Goal: Task Accomplishment & Management: Complete application form

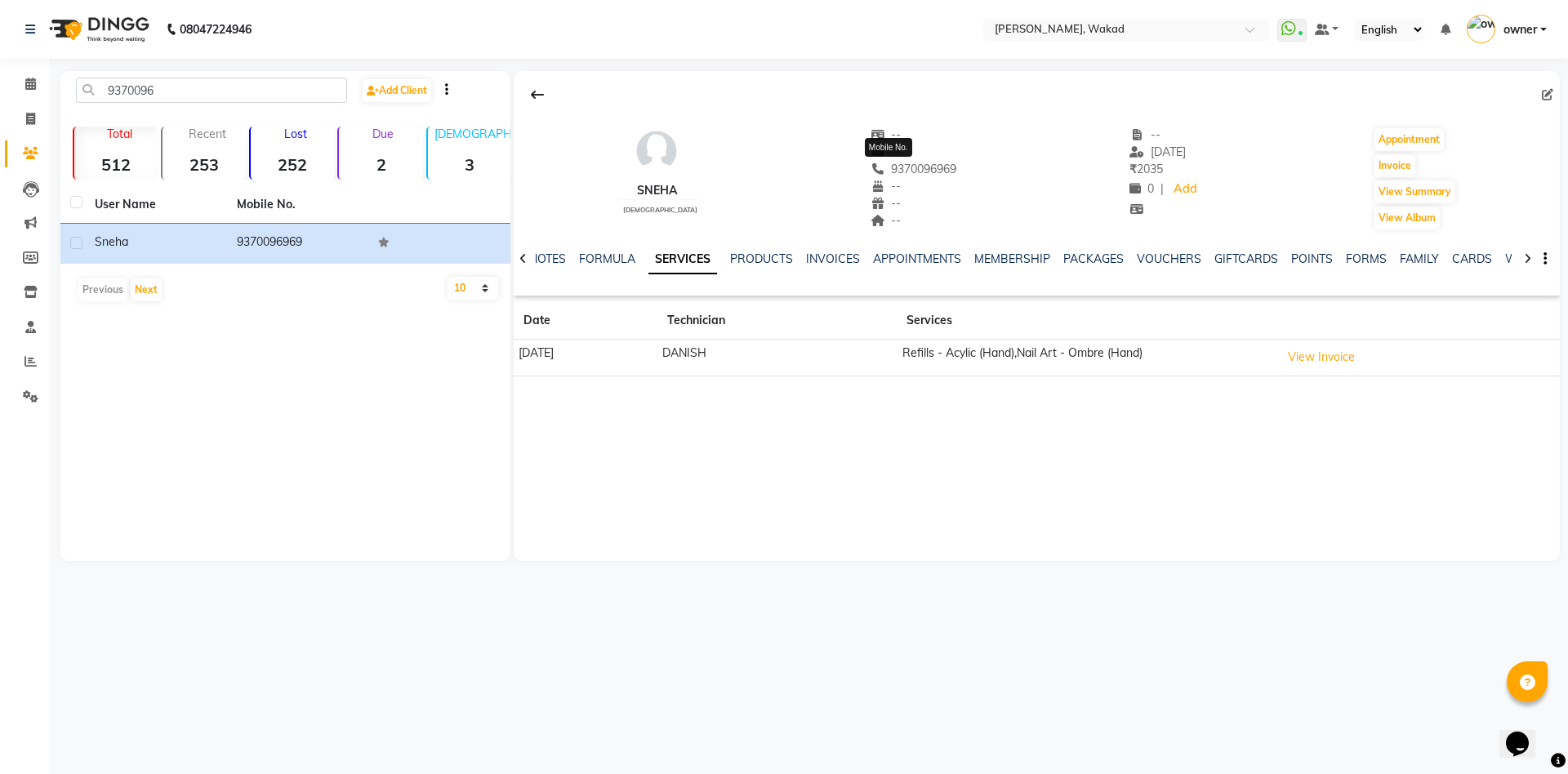
click at [928, 166] on span "9370096969" at bounding box center [914, 169] width 87 height 15
copy span "9370096969"
click at [29, 113] on icon at bounding box center [31, 119] width 9 height 12
select select "service"
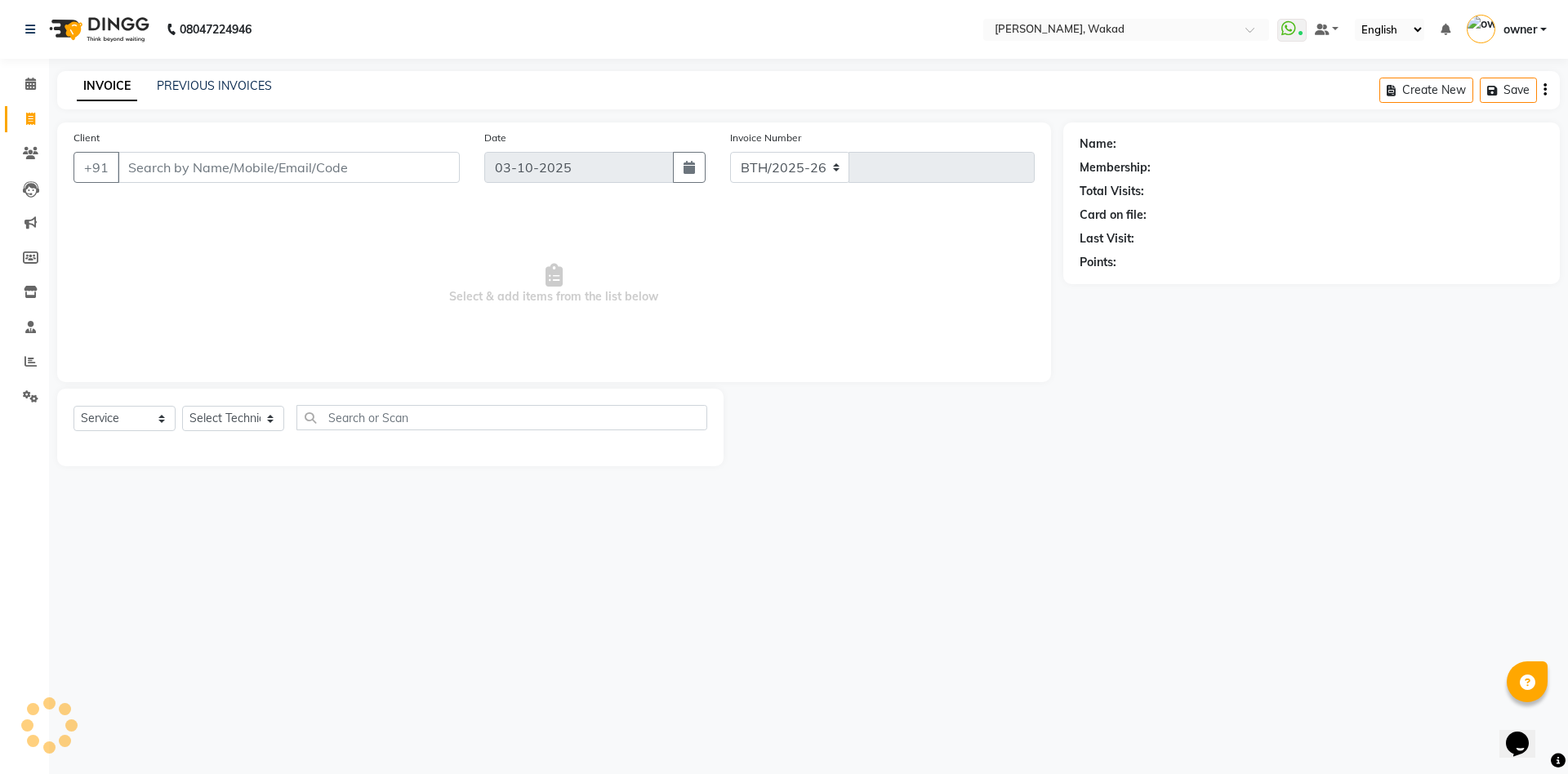
select select "7711"
type input "0718"
type input "9370096969"
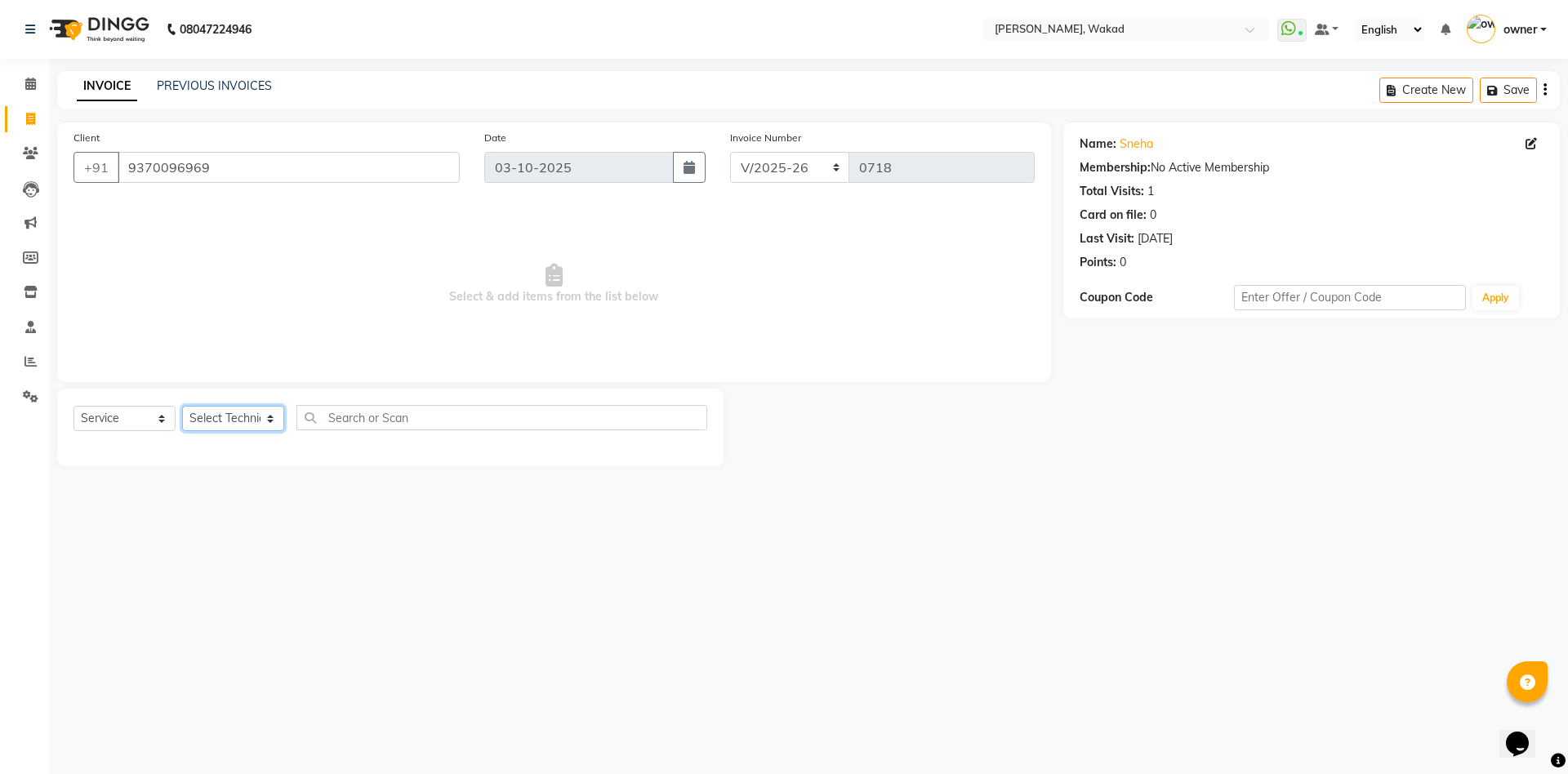
click at [238, 414] on select "Select Technician [PERSON_NAME] [DEMOGRAPHIC_DATA] owner [PERSON_NAME]" at bounding box center [233, 418] width 102 height 25
select select "88369"
click at [182, 406] on select "Select Technician [PERSON_NAME] [DEMOGRAPHIC_DATA] owner [PERSON_NAME]" at bounding box center [233, 418] width 102 height 25
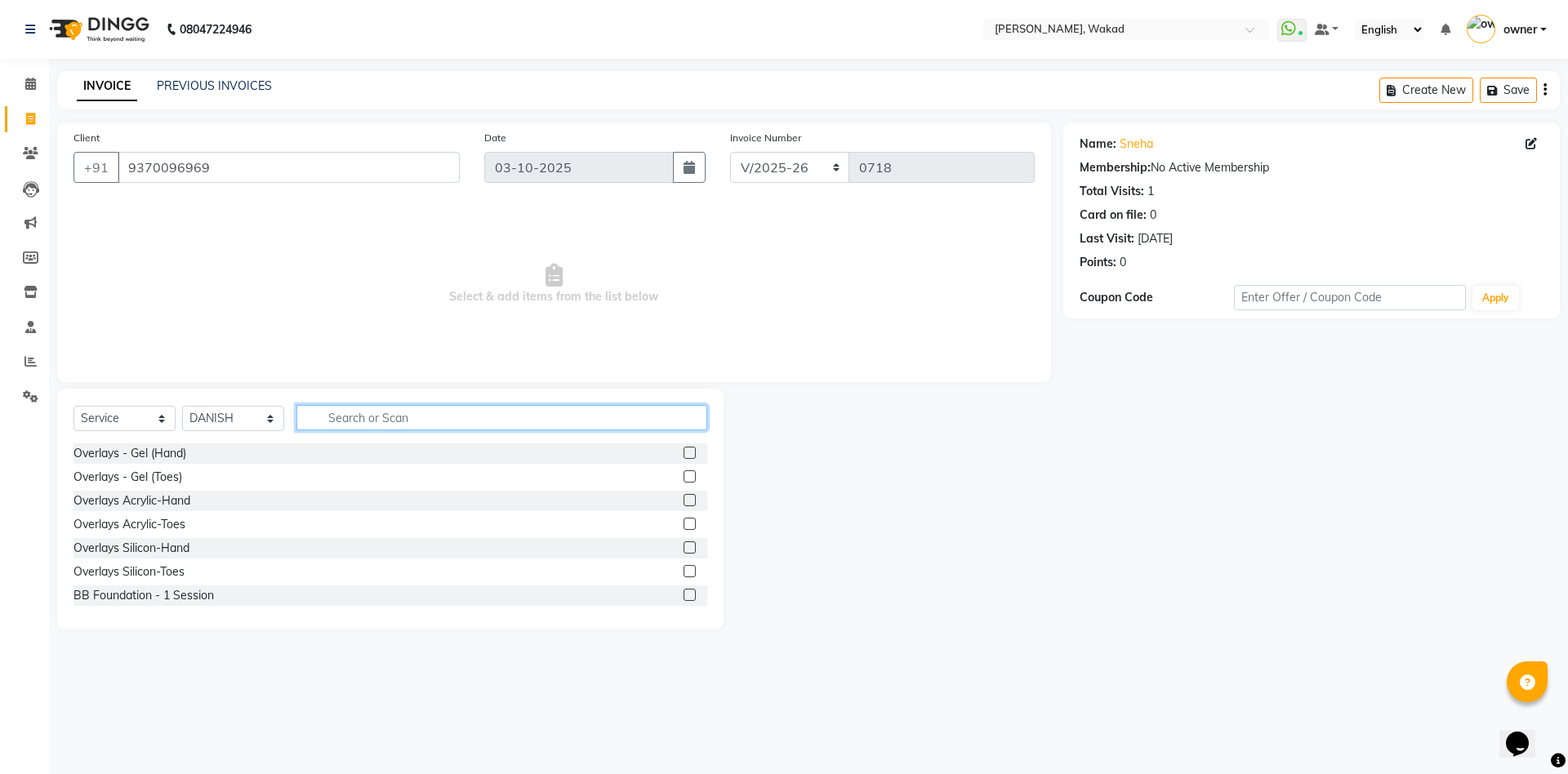
click at [482, 415] on input "text" at bounding box center [501, 417] width 410 height 25
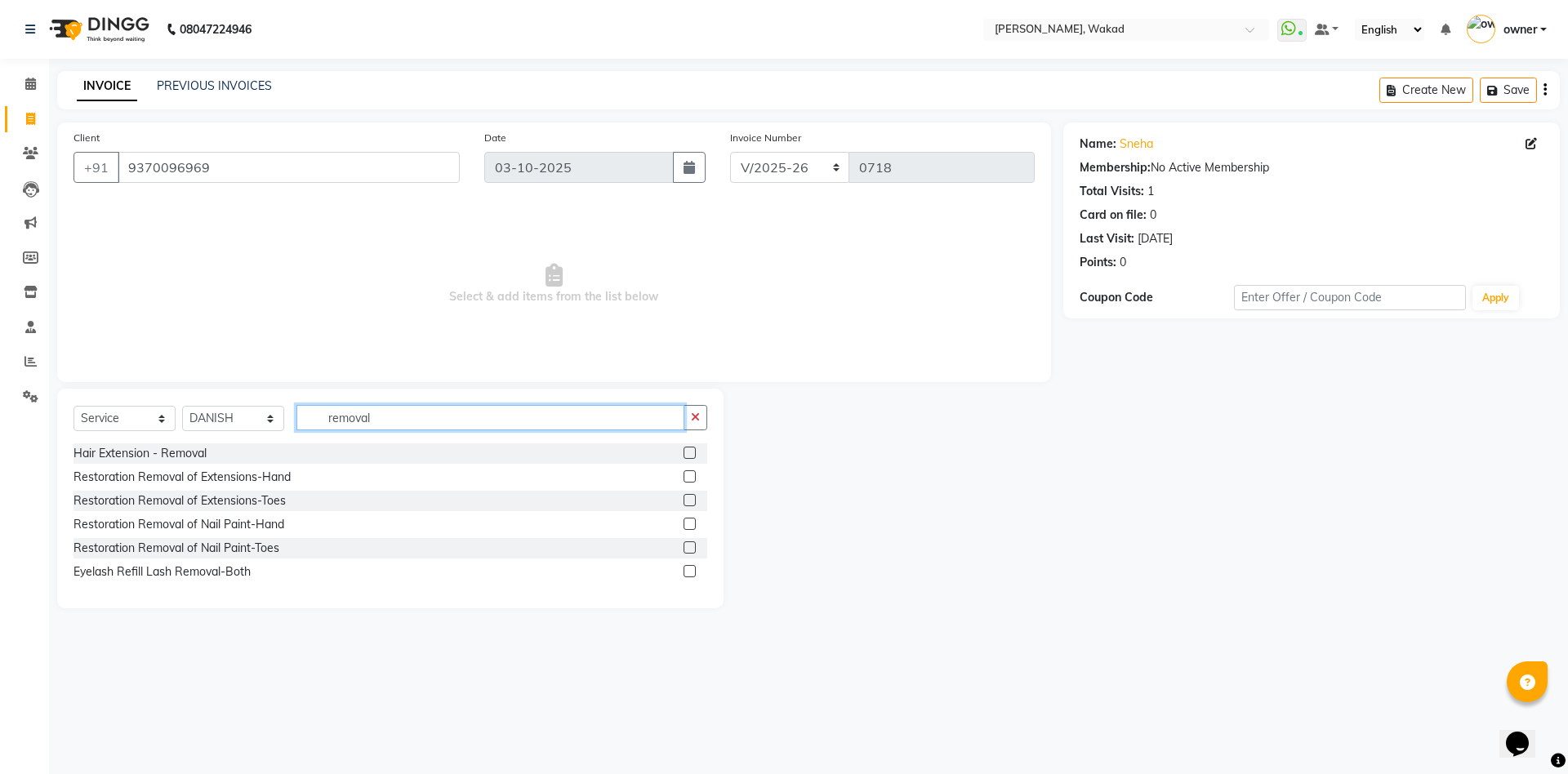
type input "removal"
click at [690, 473] on label at bounding box center [690, 476] width 12 height 12
click at [690, 473] on input "checkbox" at bounding box center [689, 477] width 10 height 10
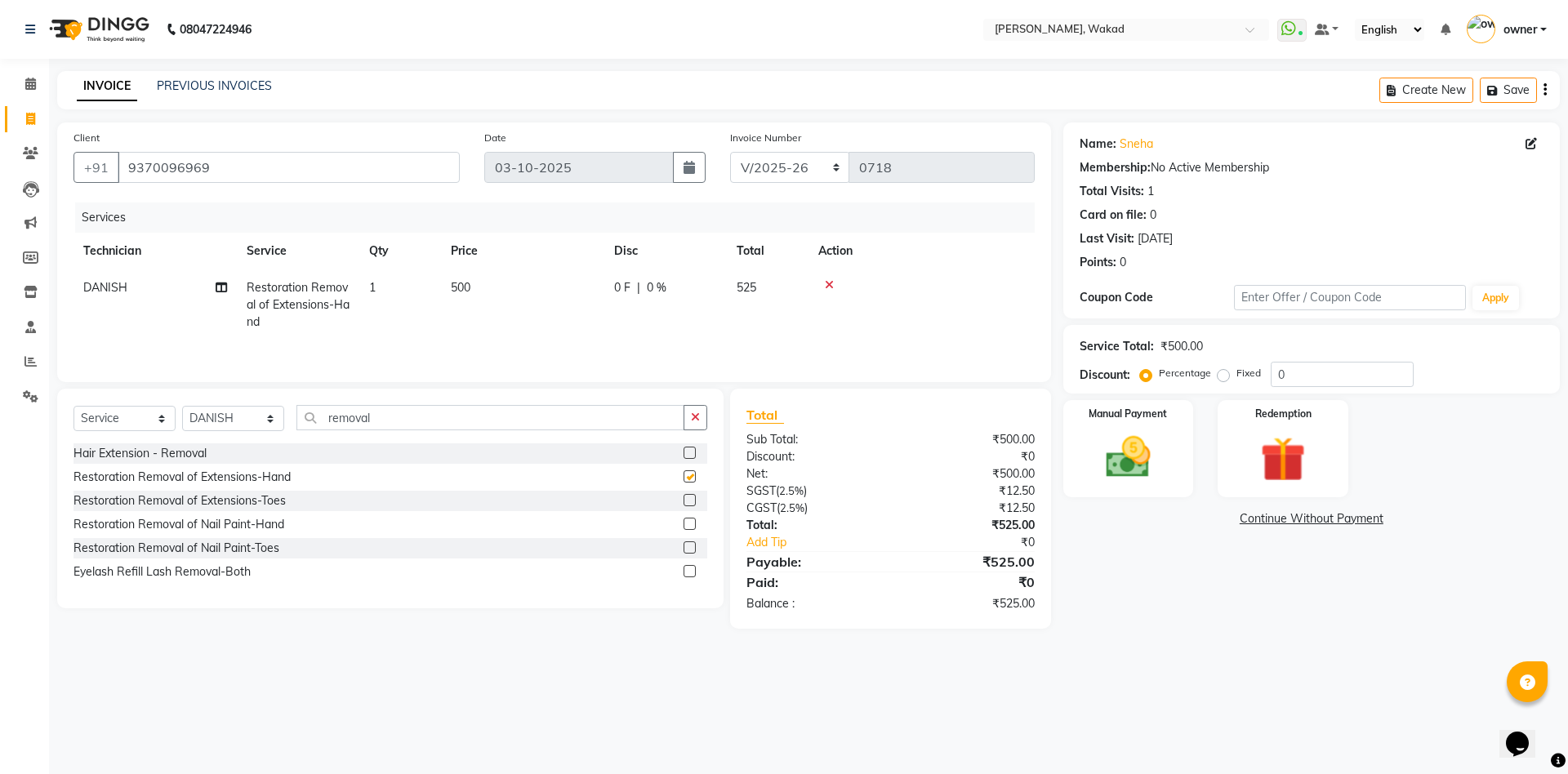
checkbox input "false"
click at [475, 285] on td "500" at bounding box center [522, 304] width 164 height 71
select select "88369"
click at [475, 285] on input "1" at bounding box center [476, 291] width 62 height 25
click at [595, 288] on td "500" at bounding box center [522, 304] width 164 height 71
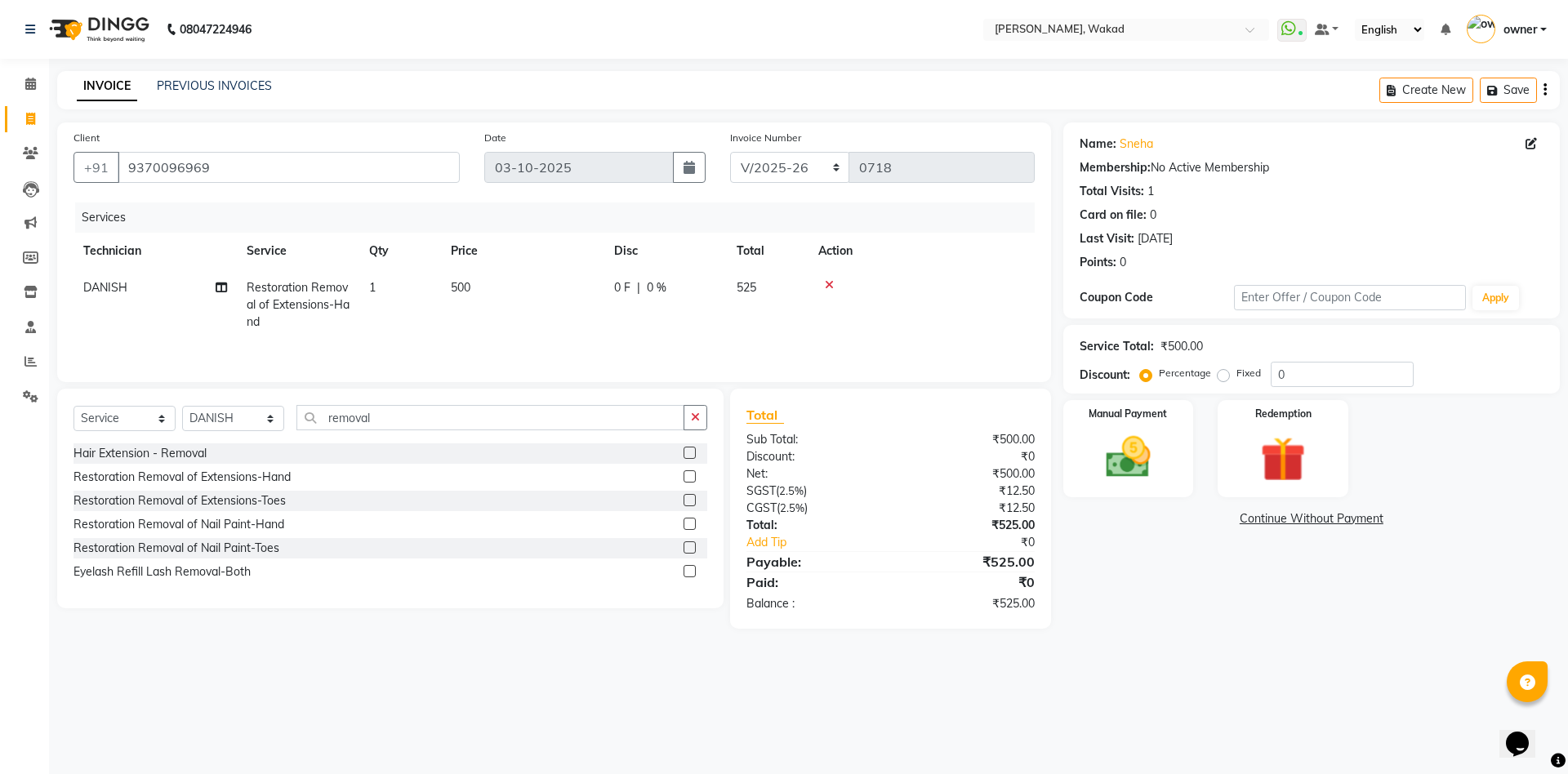
select select "88369"
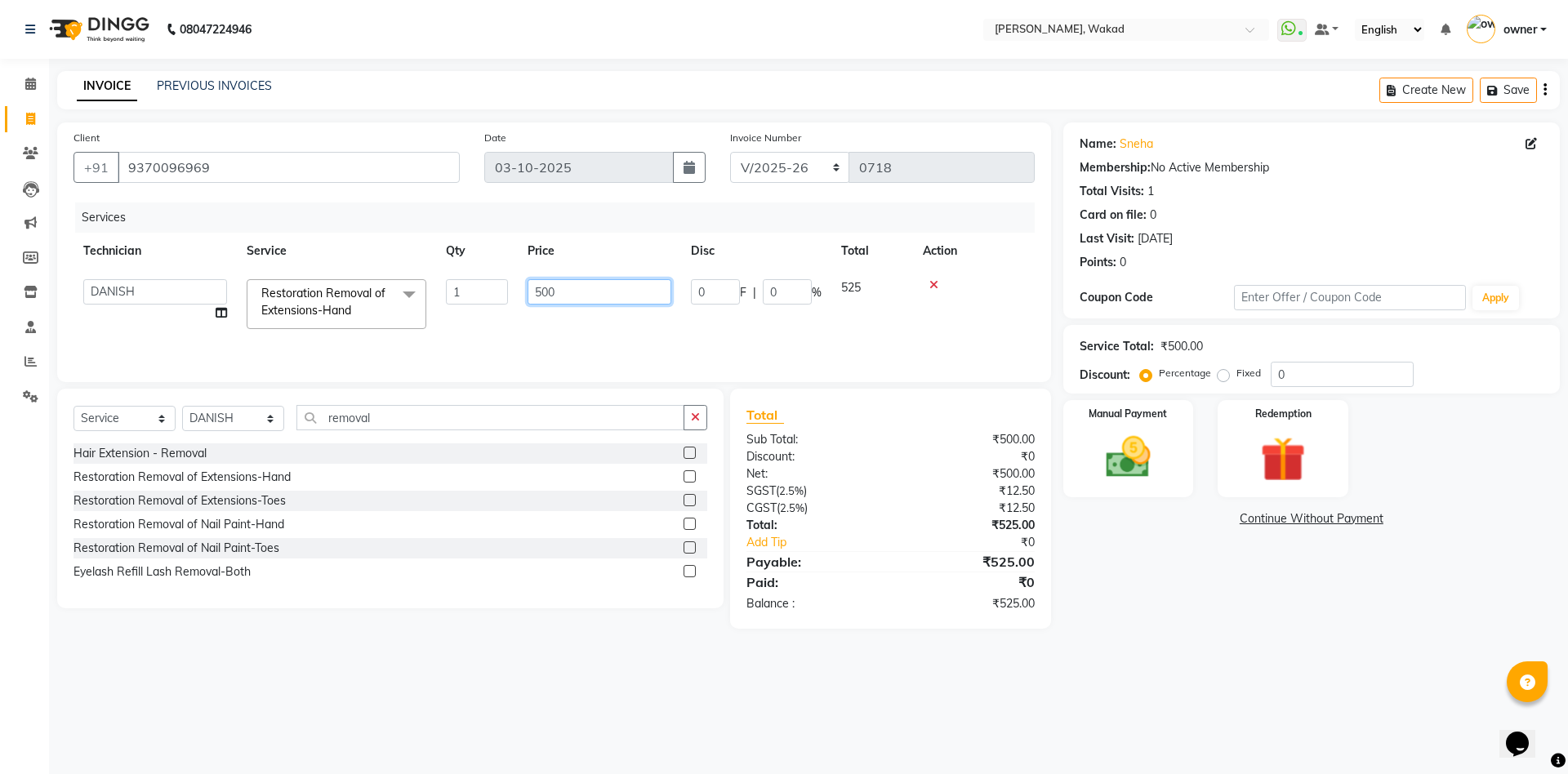
click at [595, 288] on input "500" at bounding box center [599, 291] width 144 height 25
type input "250"
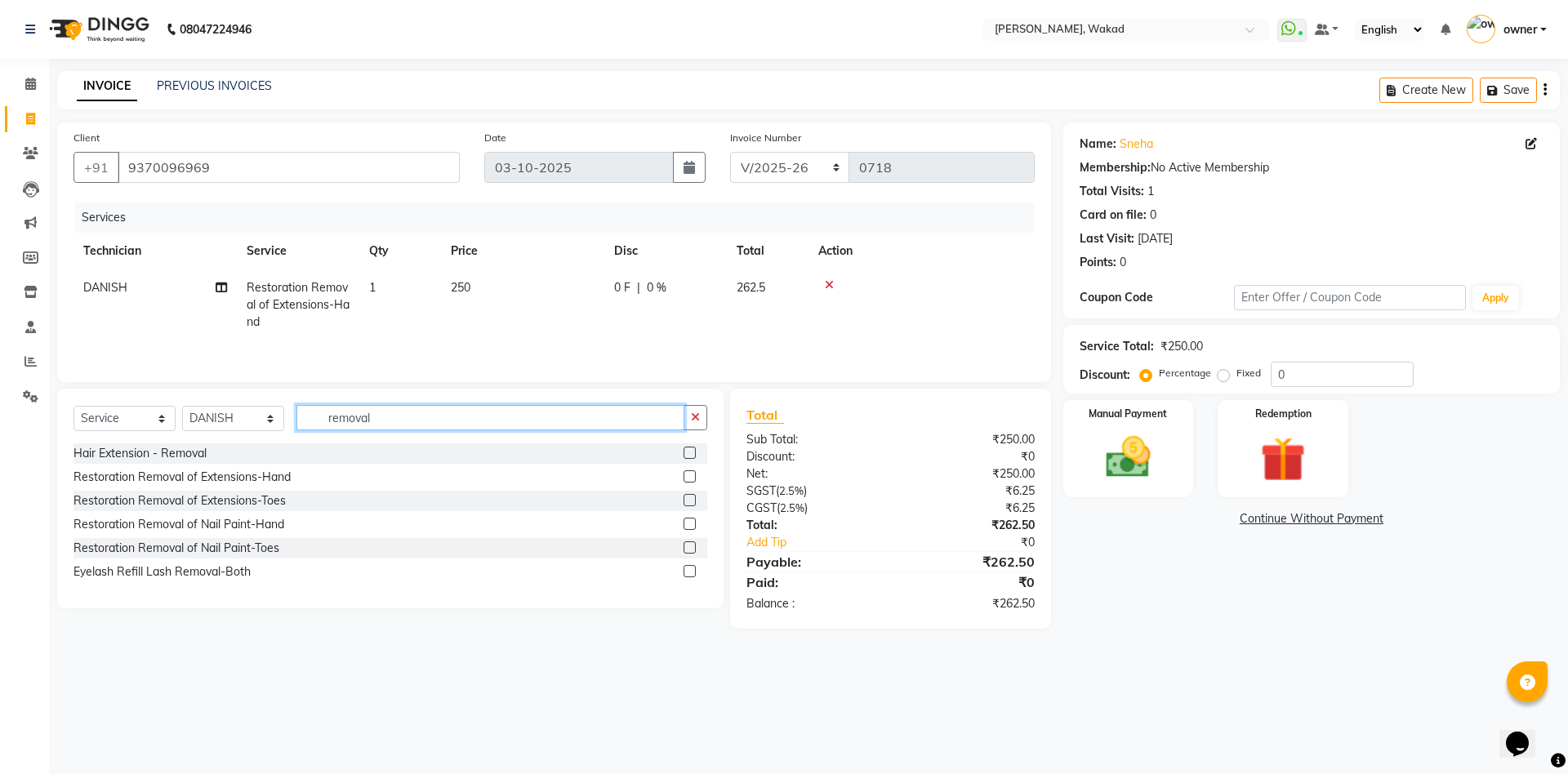
click at [567, 430] on input "removal" at bounding box center [490, 417] width 388 height 25
type input "overl"
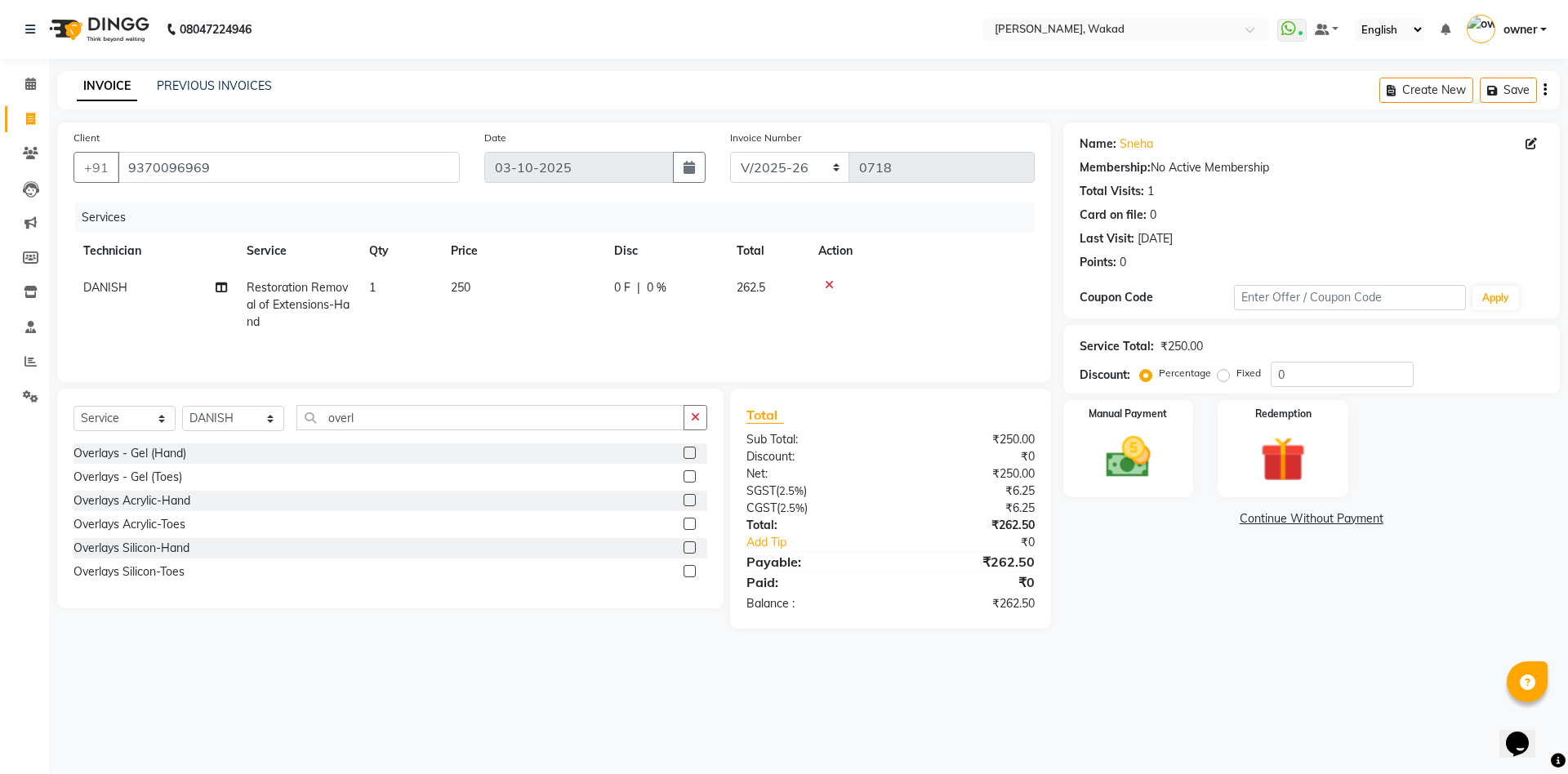
click at [690, 504] on label at bounding box center [690, 500] width 12 height 12
click at [690, 504] on input "checkbox" at bounding box center [689, 500] width 10 height 10
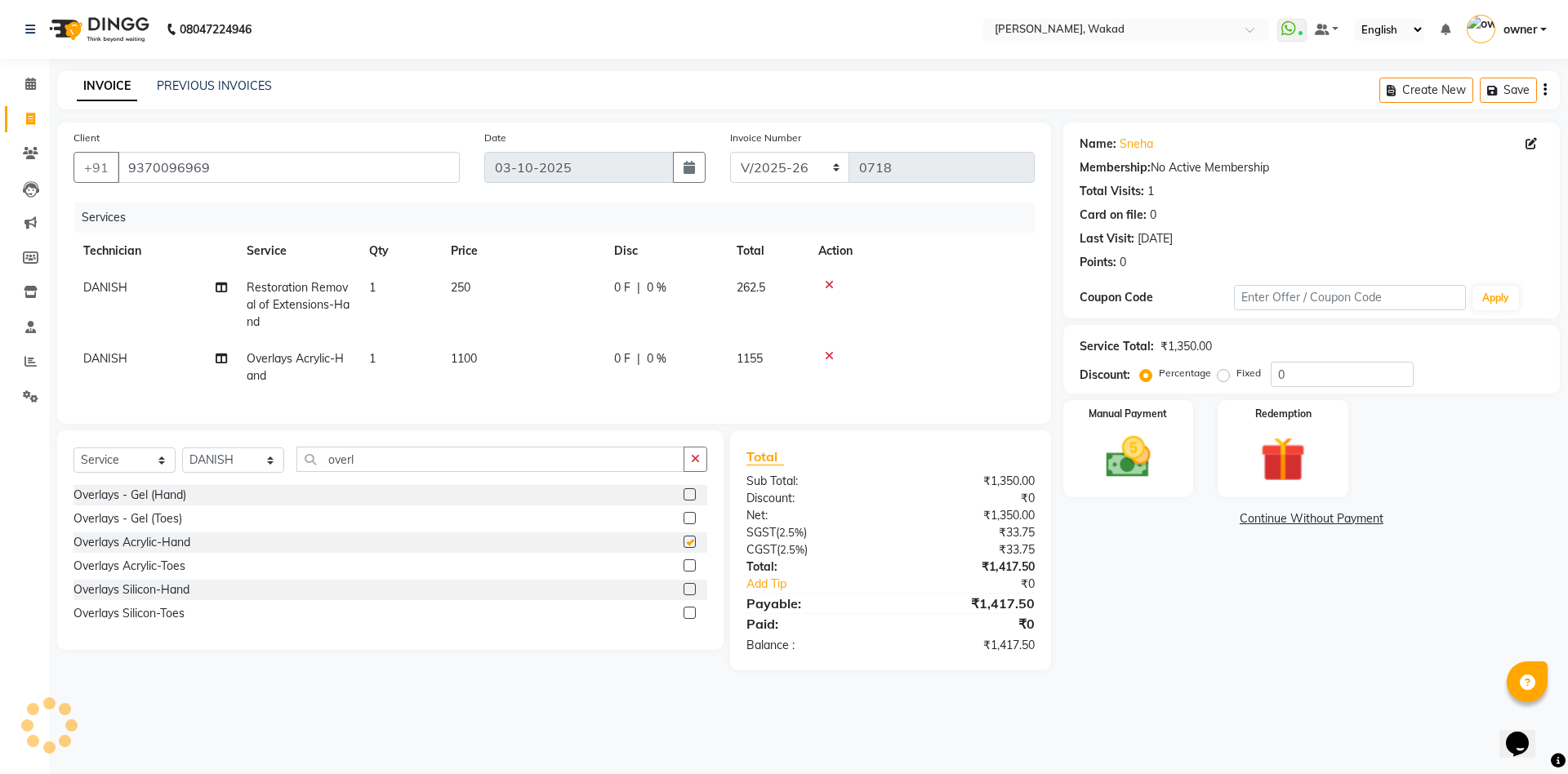
checkbox input "false"
click at [613, 471] on input "overl" at bounding box center [490, 458] width 388 height 25
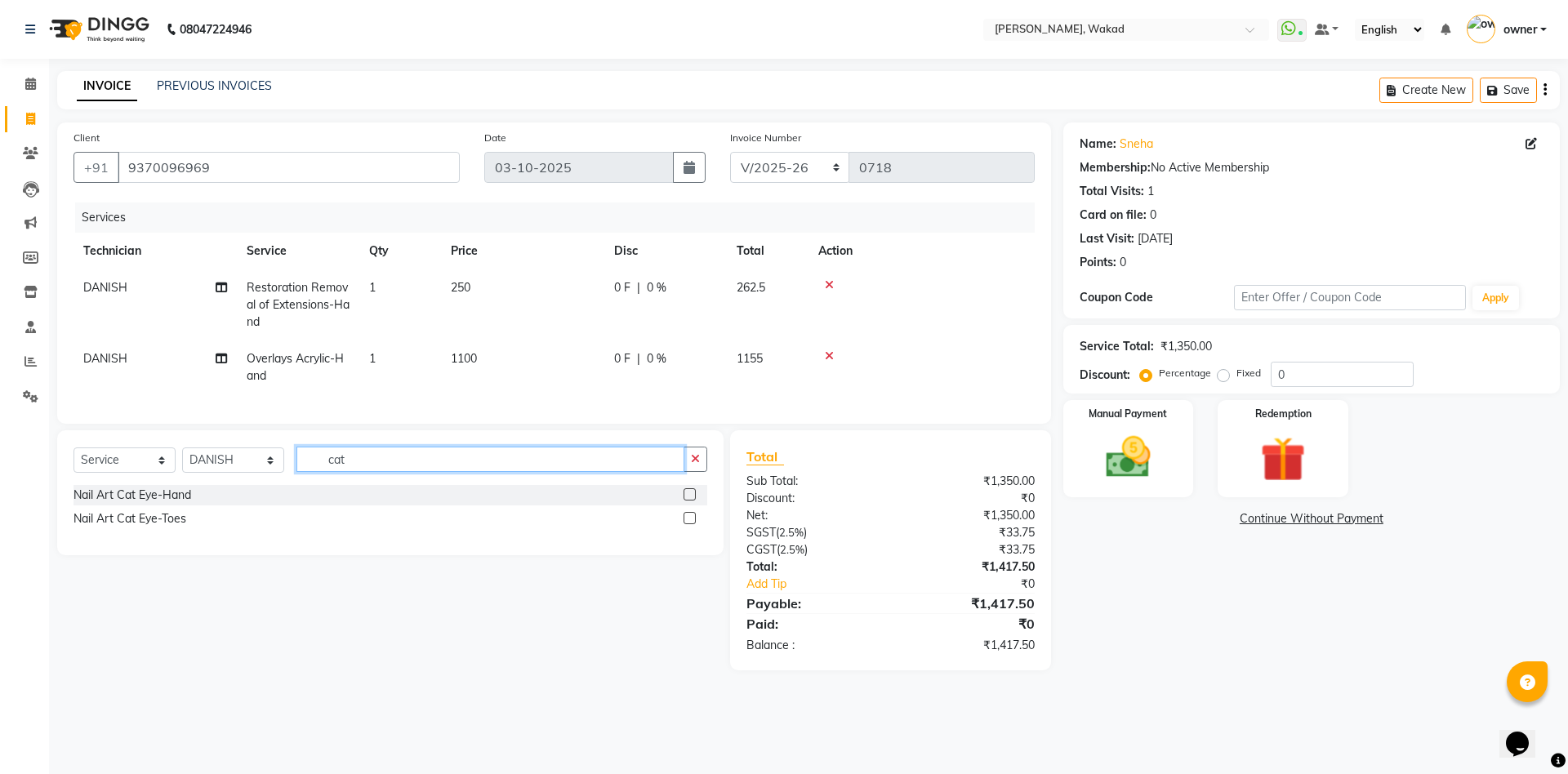
type input "cat"
click at [691, 500] on label at bounding box center [690, 494] width 12 height 12
click at [691, 500] on input "checkbox" at bounding box center [689, 495] width 10 height 10
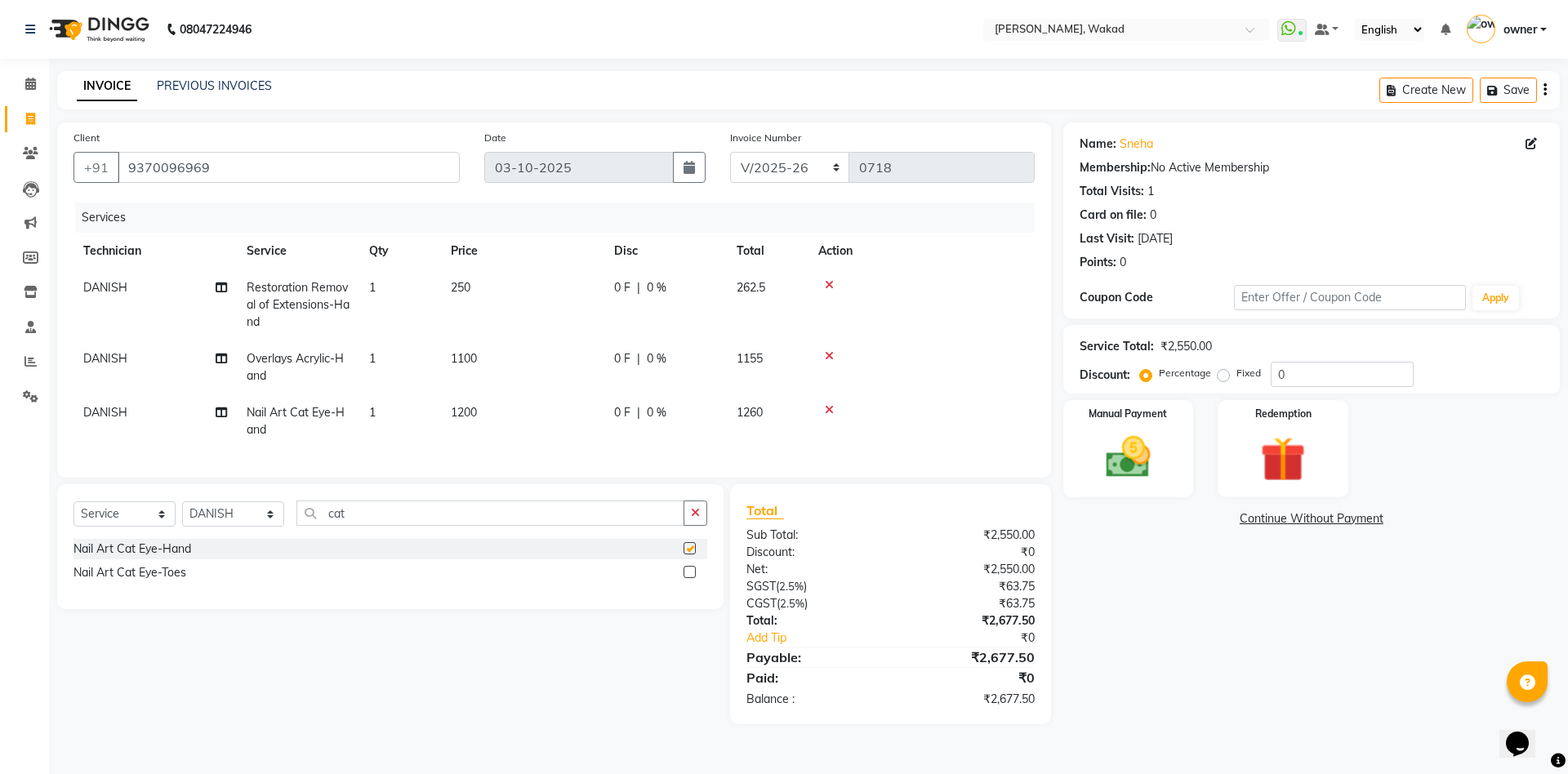
checkbox input "false"
click at [1347, 380] on input "0" at bounding box center [1341, 373] width 143 height 25
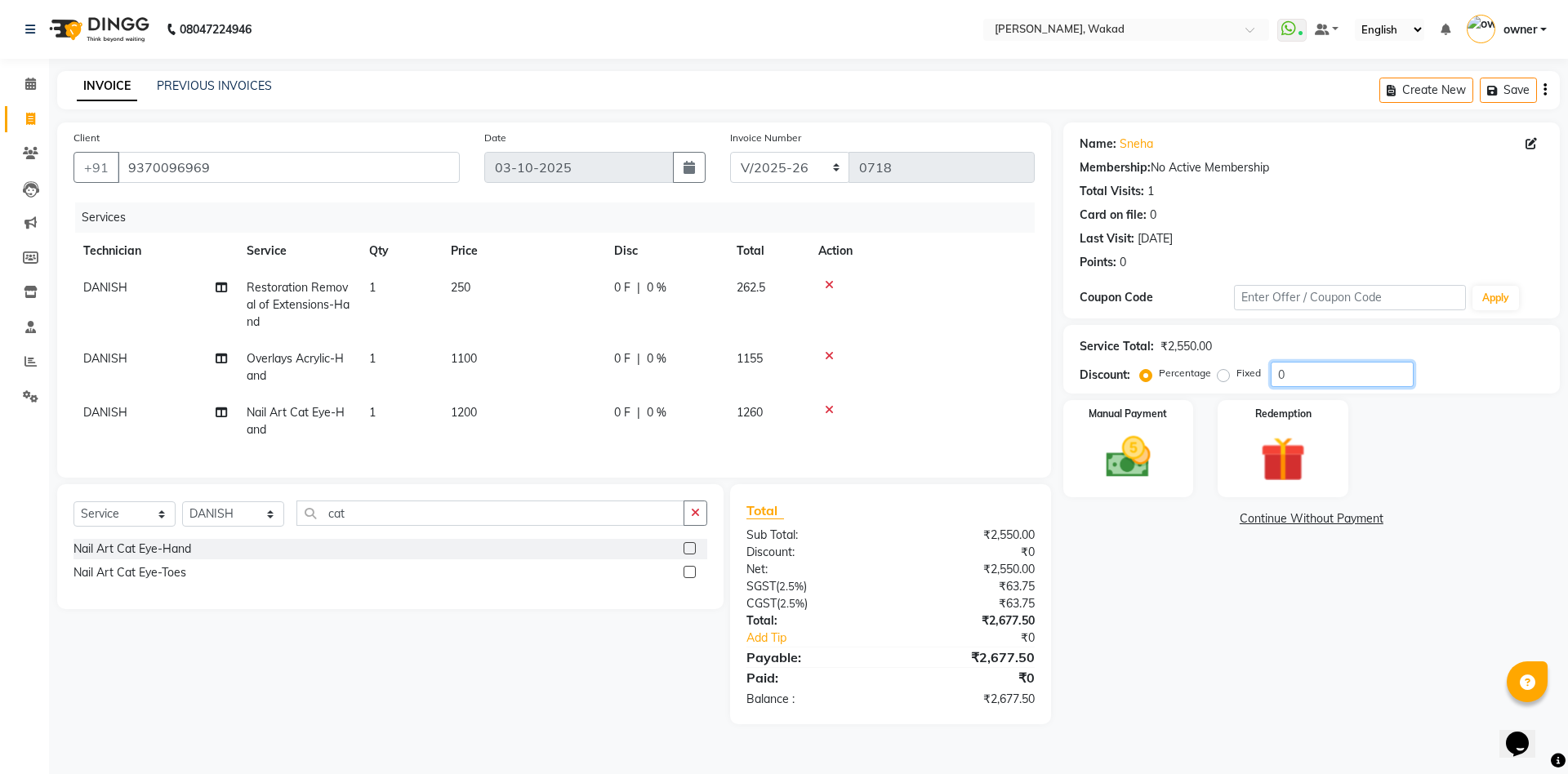
click at [1347, 380] on input "0" at bounding box center [1341, 373] width 143 height 25
type input "100"
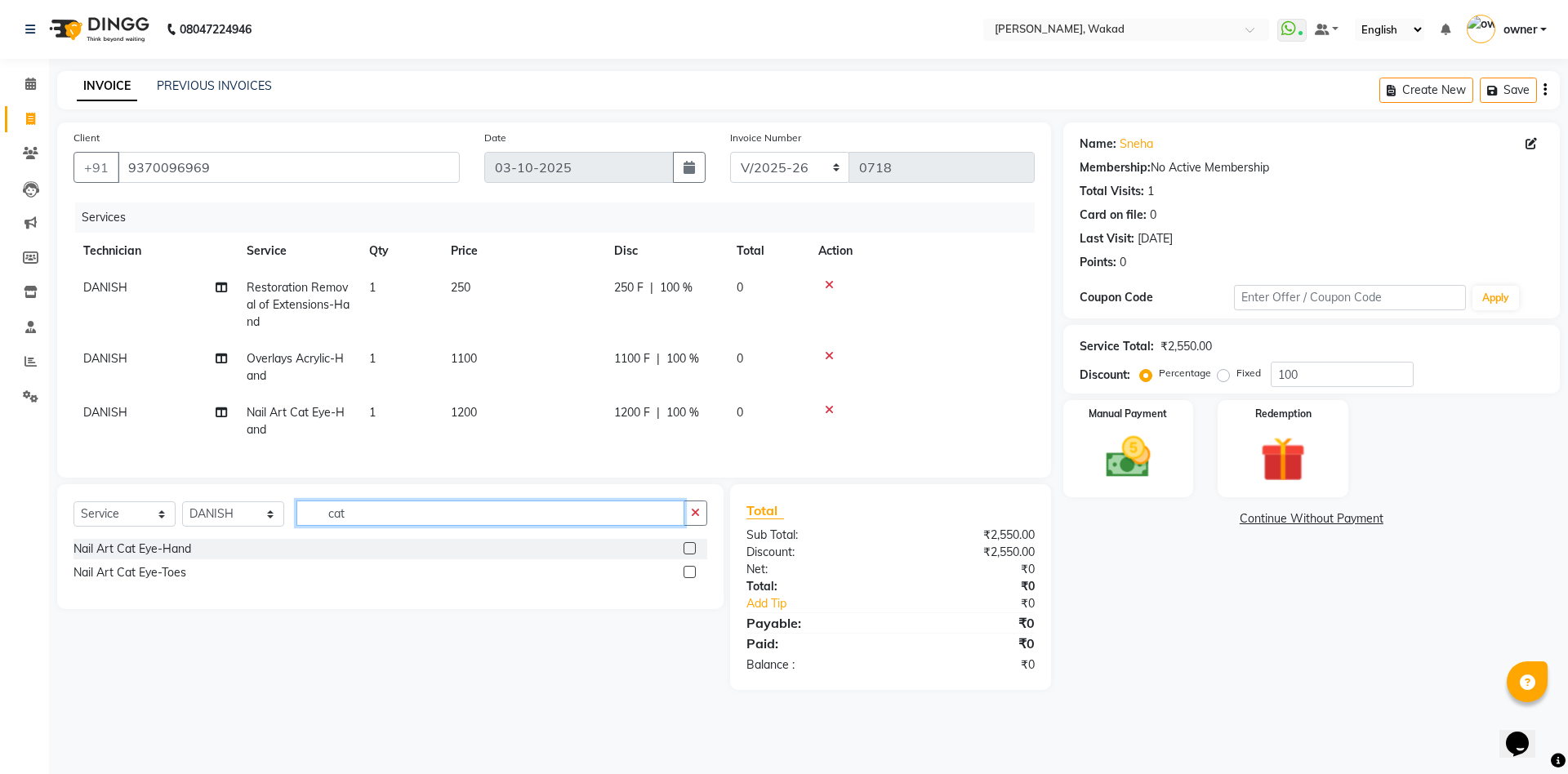
click at [655, 526] on input "cat" at bounding box center [490, 513] width 388 height 25
click at [485, 526] on input "micr" at bounding box center [490, 513] width 388 height 25
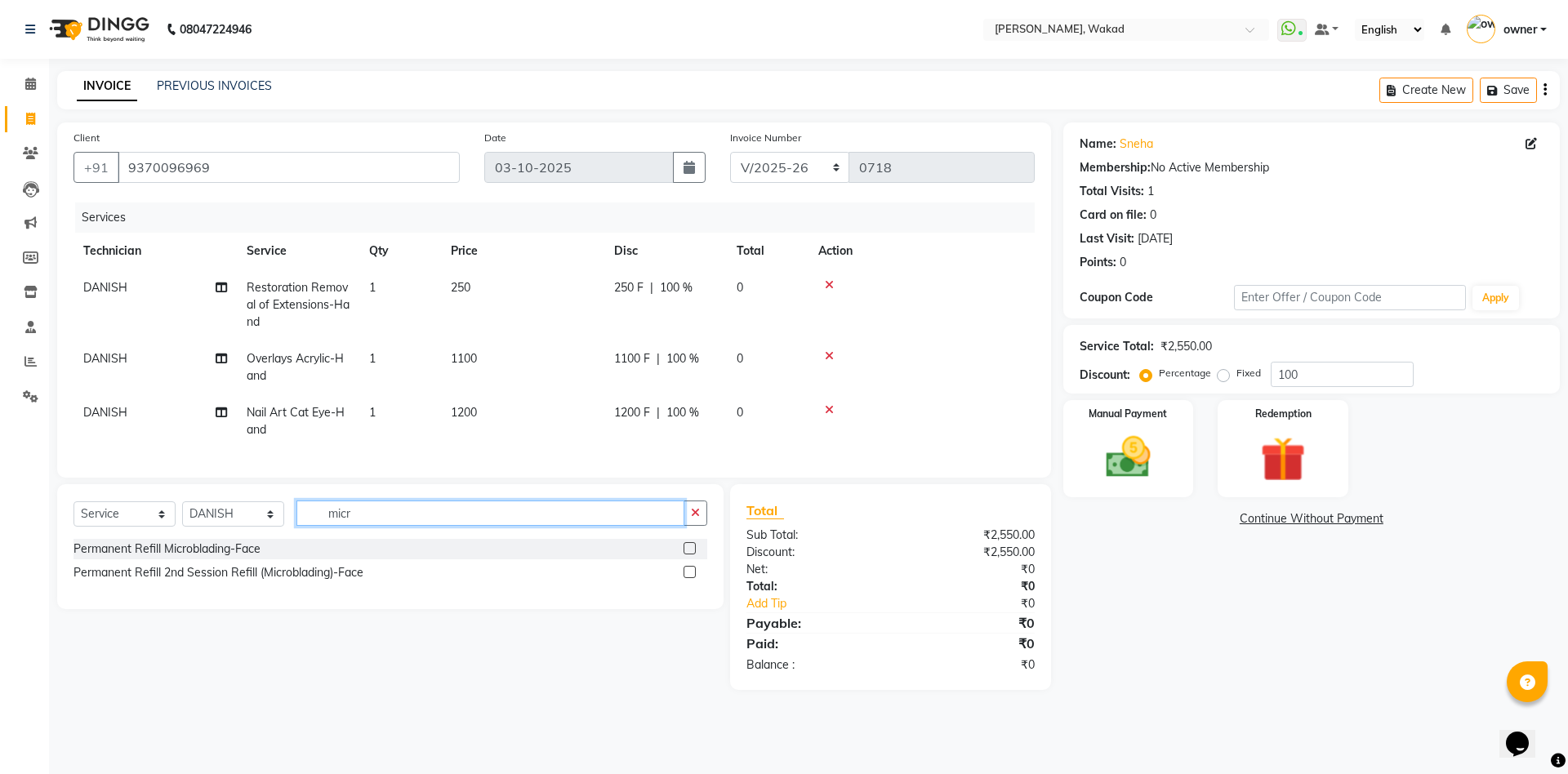
click at [485, 526] on input "micr" at bounding box center [490, 513] width 388 height 25
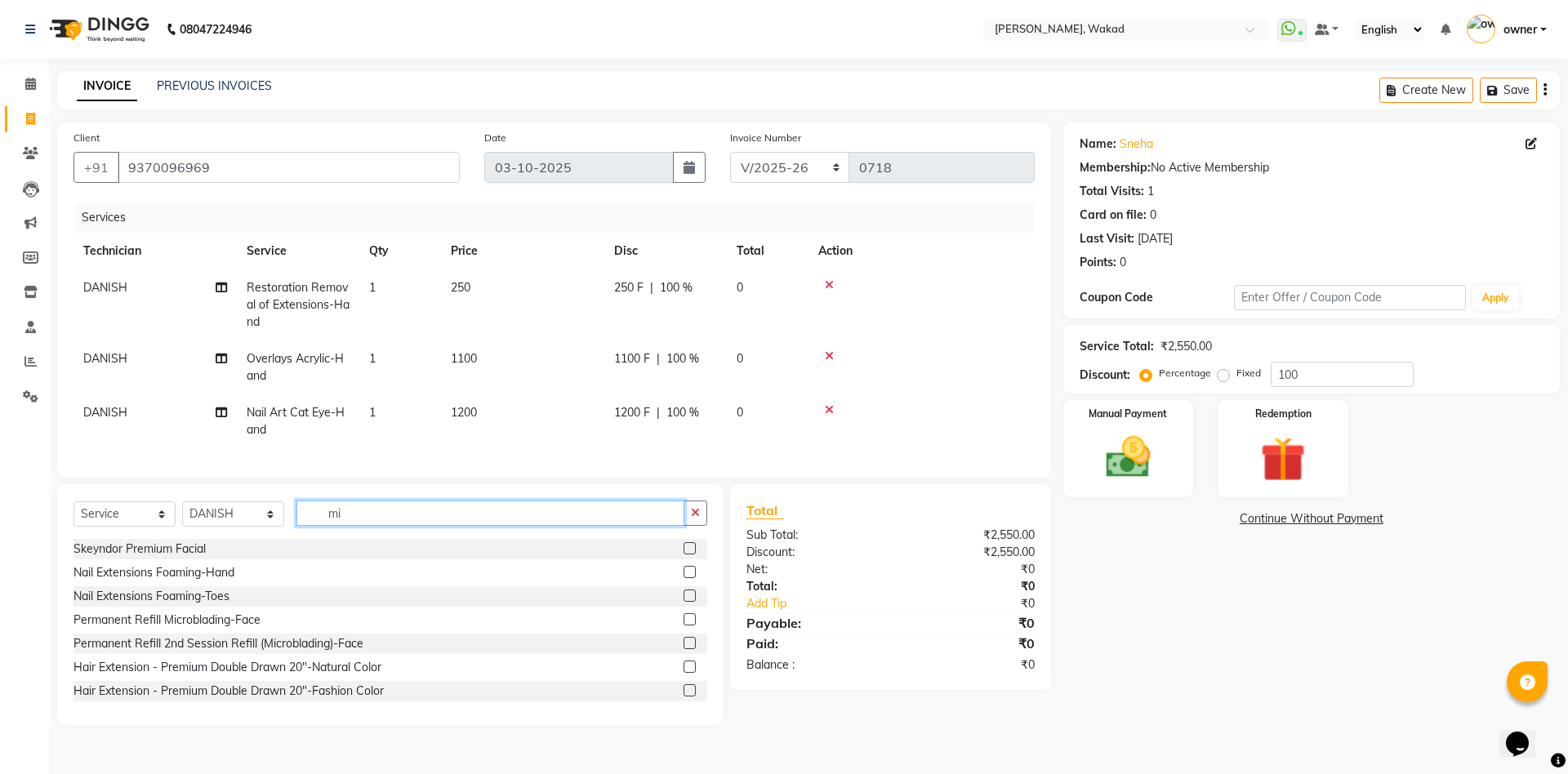
type input "m"
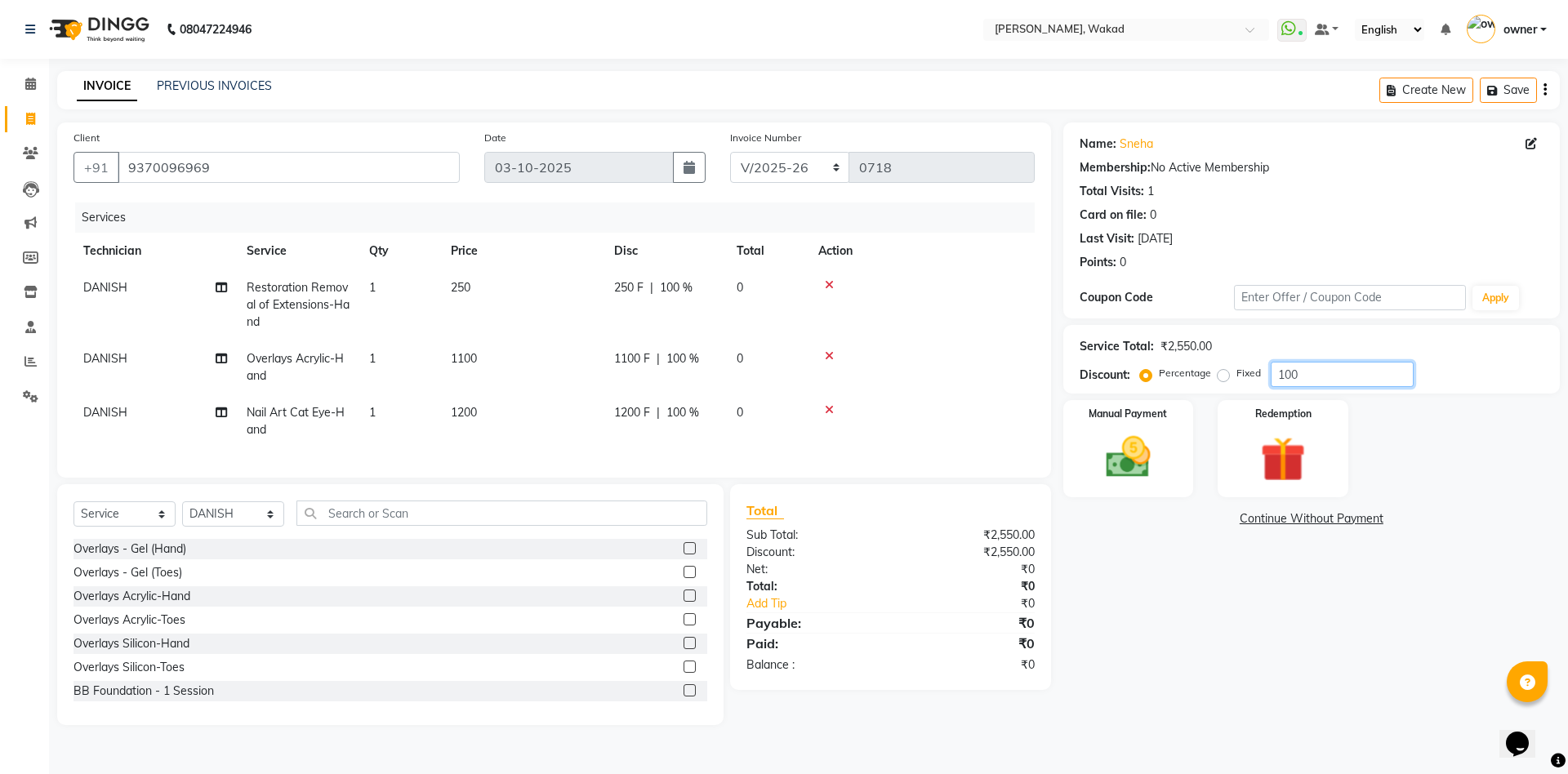
click at [1307, 378] on input "100" at bounding box center [1341, 373] width 143 height 25
type input "2"
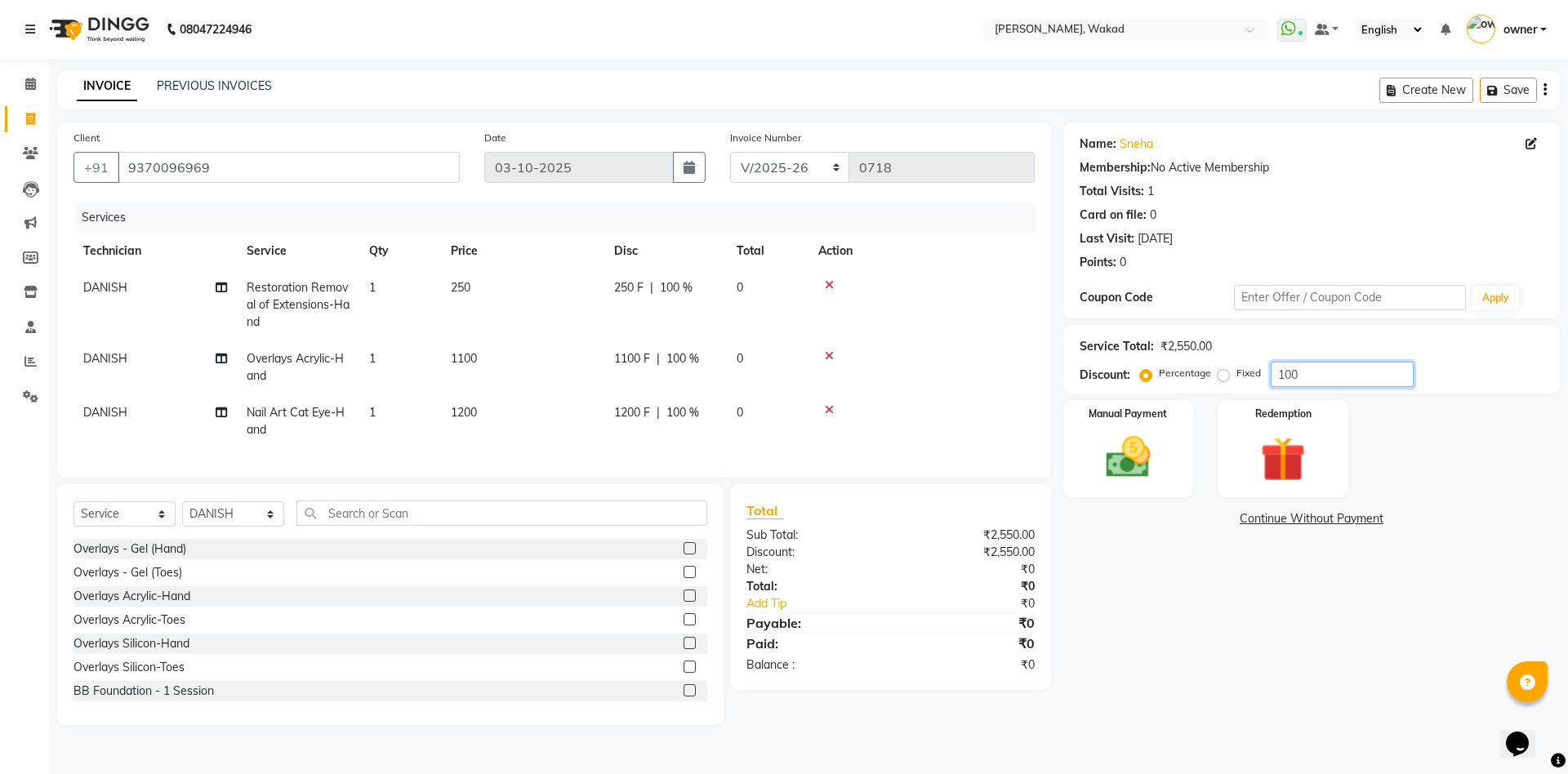
type input "100"
click at [1242, 369] on label "Fixed" at bounding box center [1249, 373] width 24 height 15
click at [1232, 369] on input "Fixed" at bounding box center [1226, 373] width 11 height 11
radio input "true"
click at [1344, 378] on input "100" at bounding box center [1341, 373] width 143 height 25
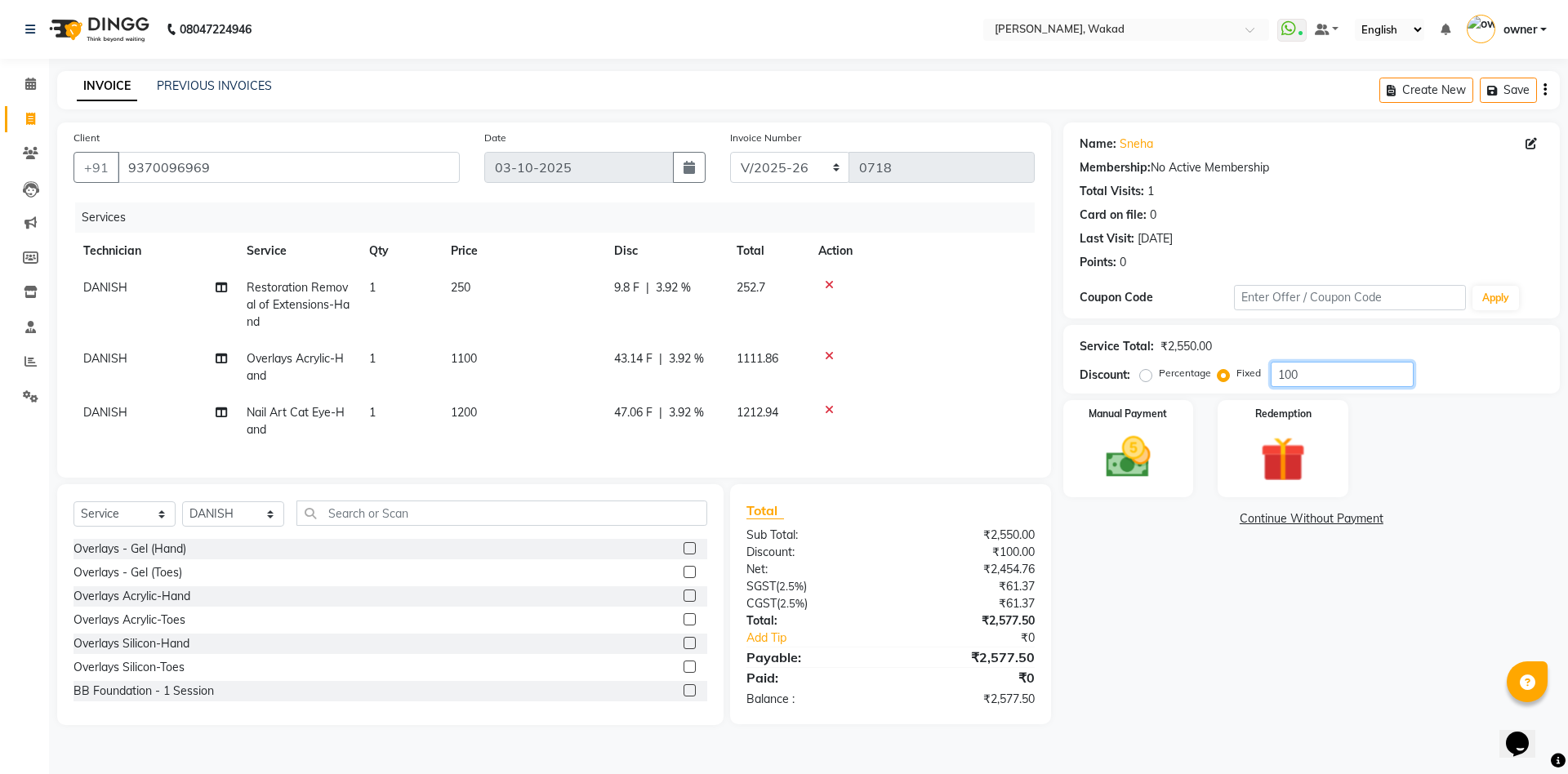
click at [1344, 378] on input "100" at bounding box center [1341, 373] width 143 height 25
type input "577.50"
click at [1121, 462] on img at bounding box center [1128, 457] width 76 height 54
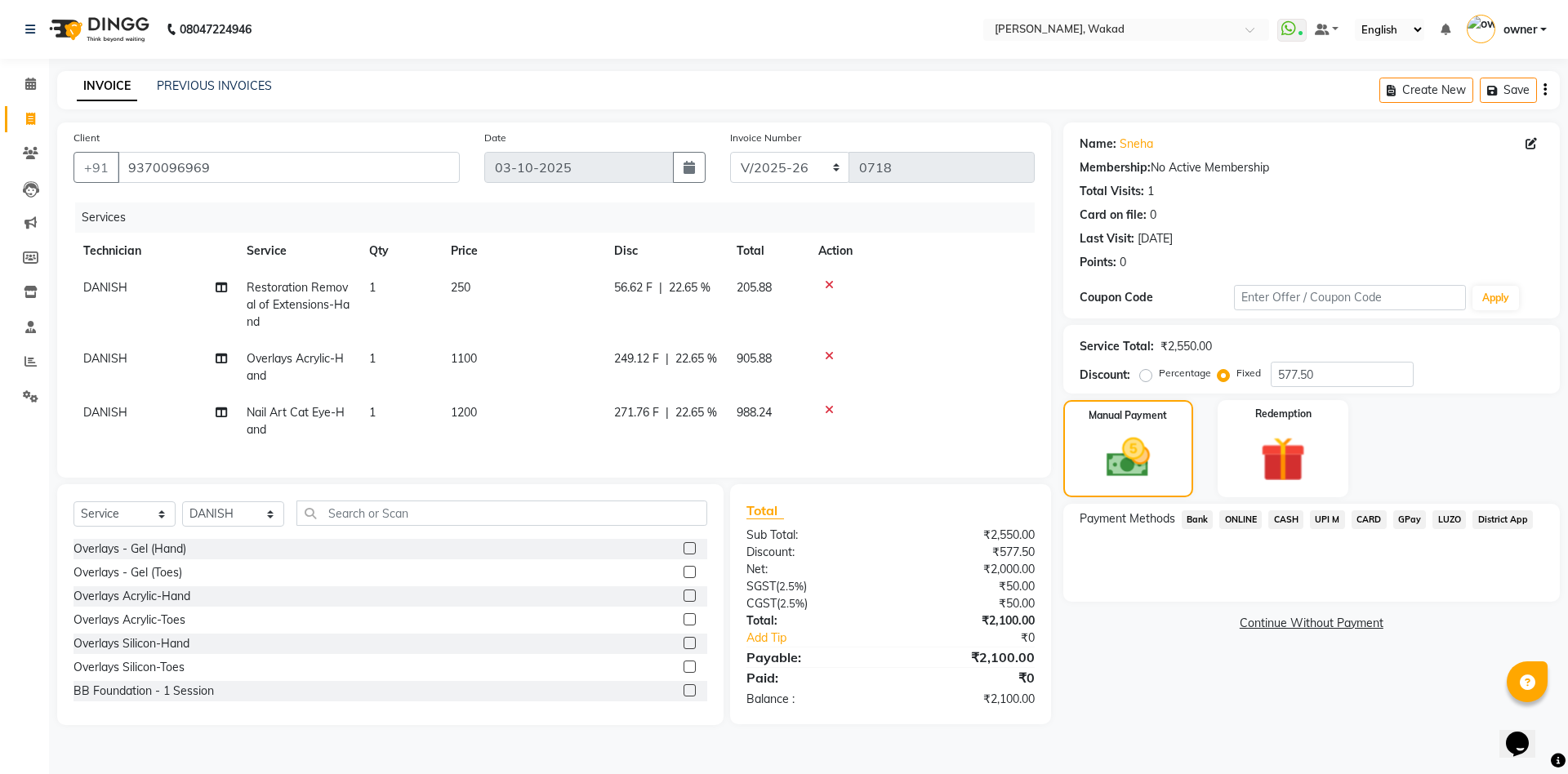
click at [1238, 523] on span "ONLINE" at bounding box center [1240, 519] width 43 height 18
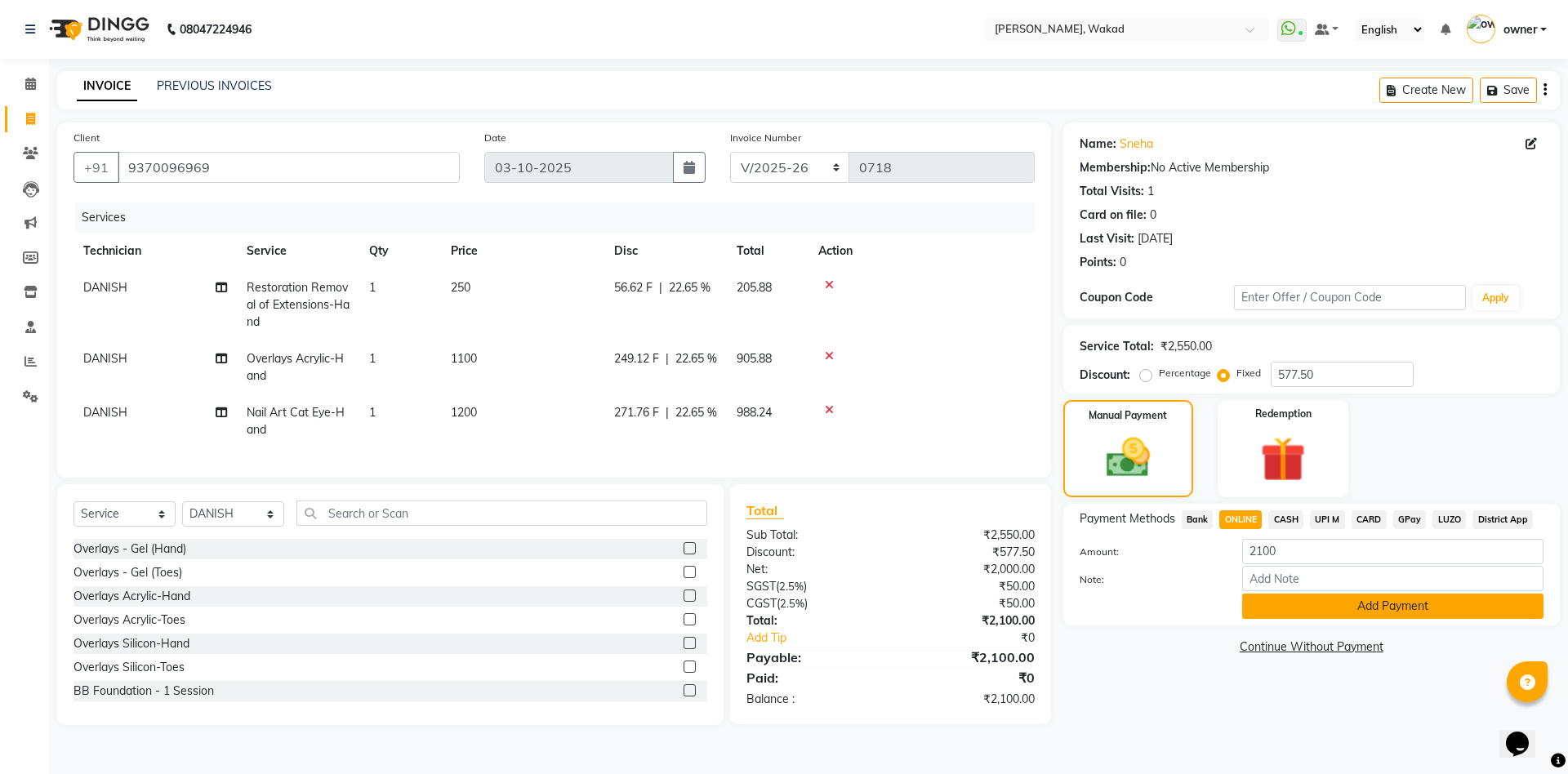
click at [1281, 603] on button "Add Payment" at bounding box center [1392, 605] width 301 height 25
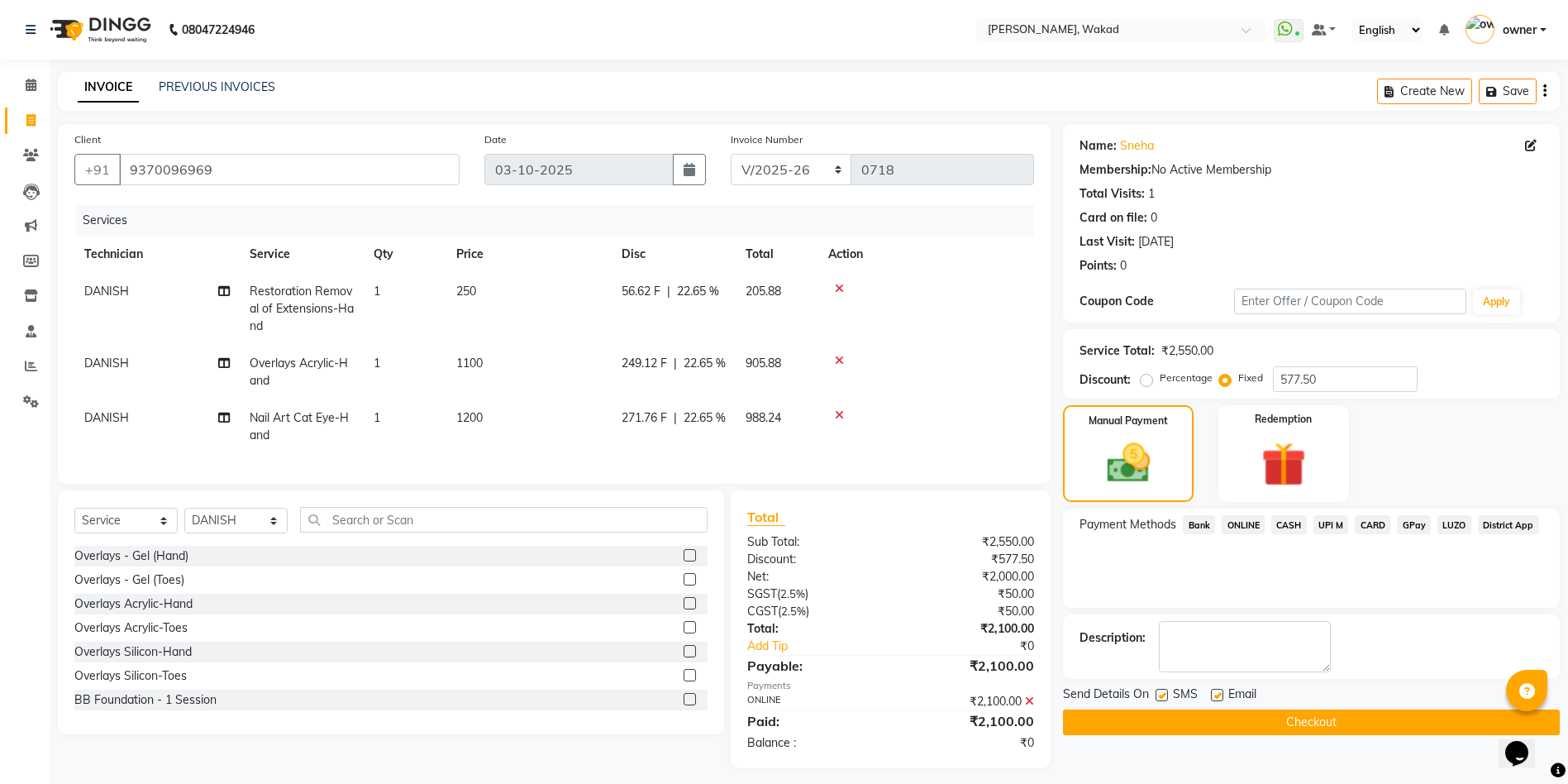
click at [1262, 713] on button "Checkout" at bounding box center [1311, 722] width 497 height 26
